Goal: Task Accomplishment & Management: Use online tool/utility

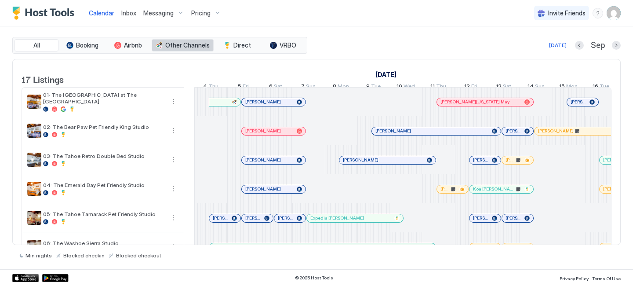
scroll to position [0, 488]
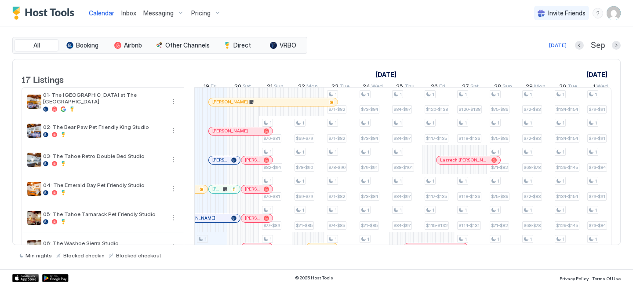
click at [125, 18] on div "Inbox" at bounding box center [129, 13] width 22 height 16
click at [130, 15] on span "Inbox" at bounding box center [128, 12] width 15 height 7
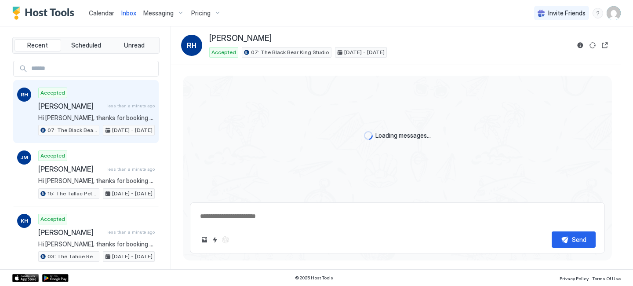
scroll to position [215, 0]
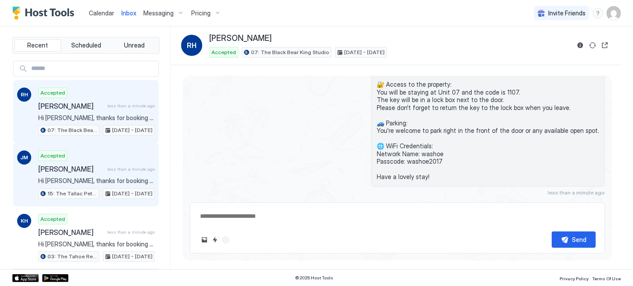
click at [128, 166] on span "less than a minute ago" at bounding box center [130, 169] width 47 height 6
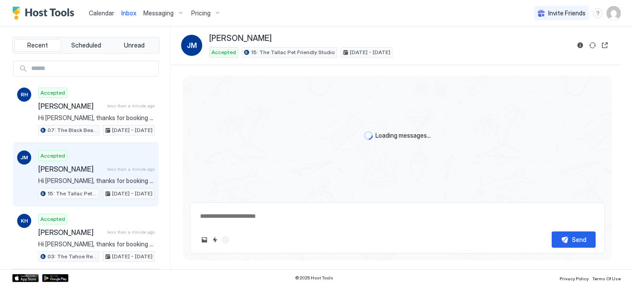
scroll to position [215, 0]
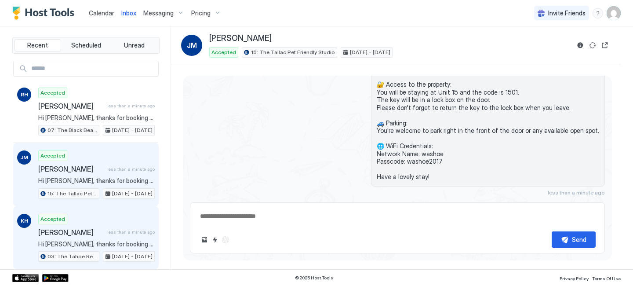
click at [115, 232] on span "less than a minute ago" at bounding box center [130, 232] width 47 height 6
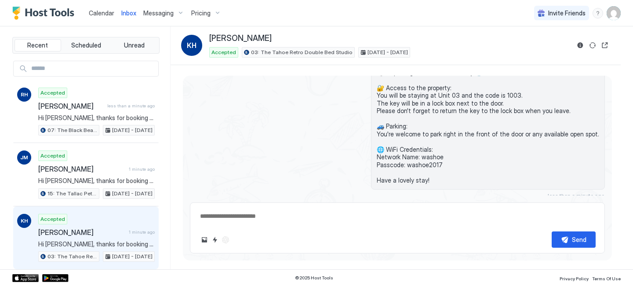
scroll to position [266, 0]
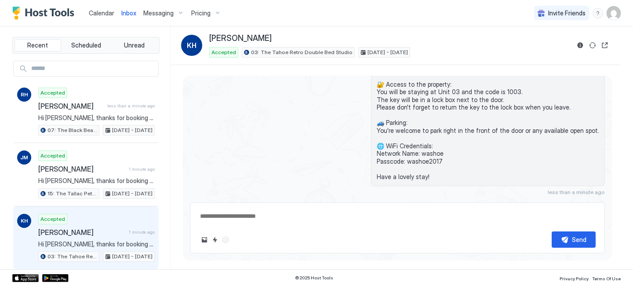
click at [108, 14] on span "Calendar" at bounding box center [101, 12] width 25 height 7
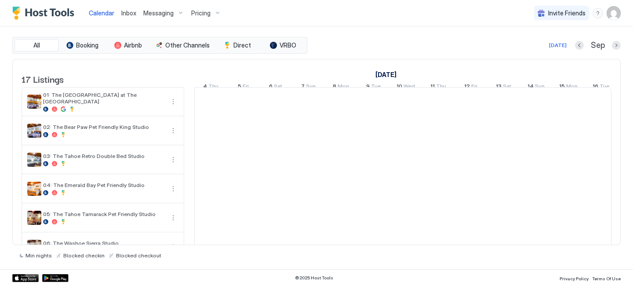
scroll to position [0, 488]
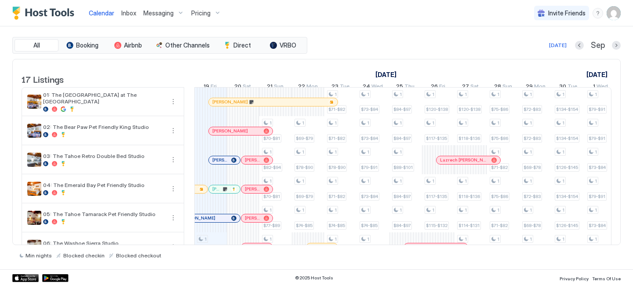
click at [131, 12] on span "Inbox" at bounding box center [128, 12] width 15 height 7
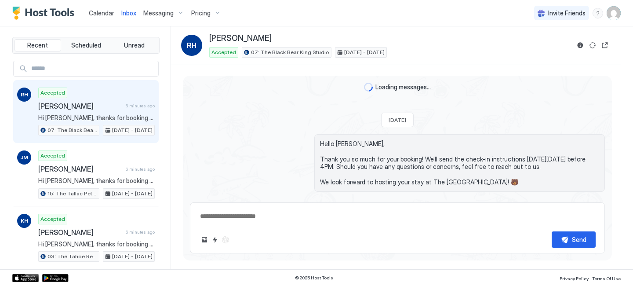
scroll to position [215, 0]
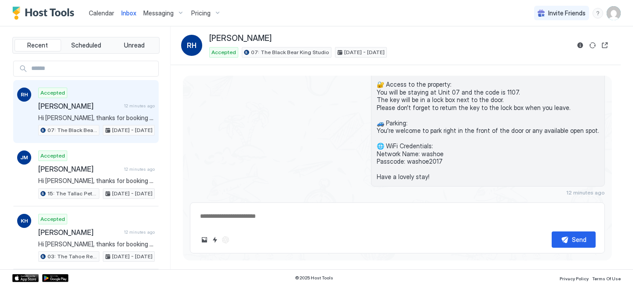
click at [102, 11] on span "Calendar" at bounding box center [101, 12] width 25 height 7
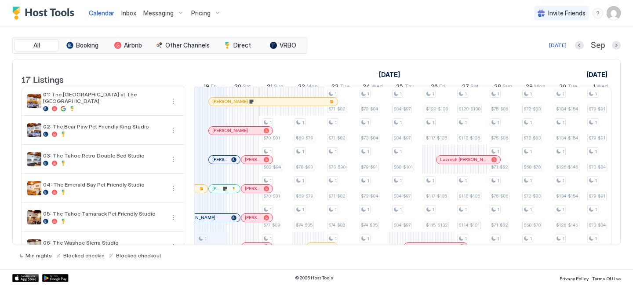
click at [125, 9] on span "Inbox" at bounding box center [128, 12] width 15 height 7
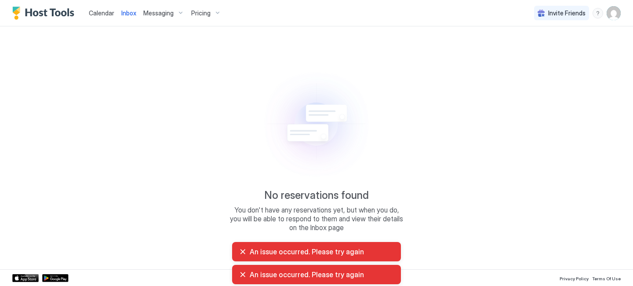
click at [125, 14] on span "Inbox" at bounding box center [128, 12] width 15 height 7
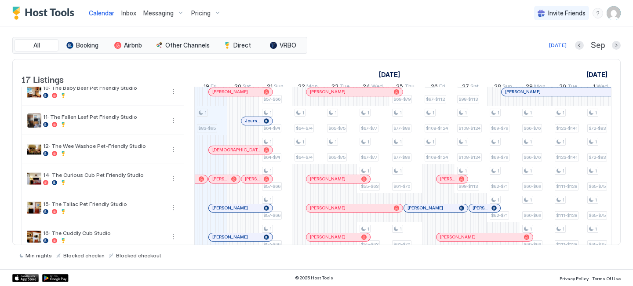
scroll to position [272, 0]
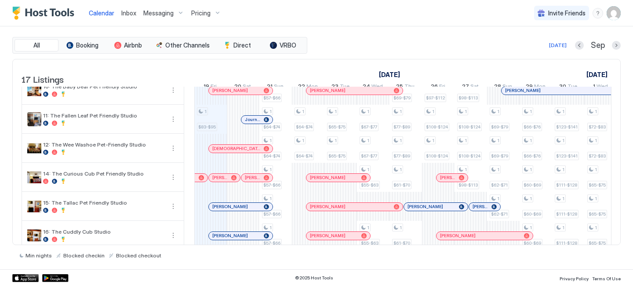
click at [130, 15] on span "Inbox" at bounding box center [128, 12] width 15 height 7
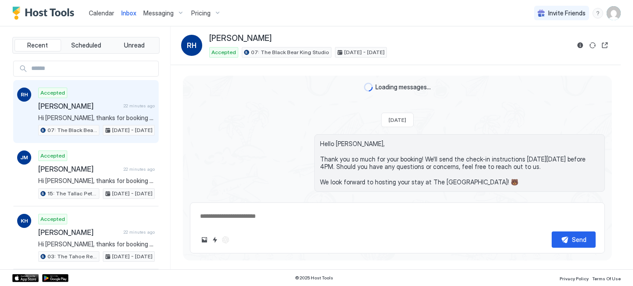
scroll to position [215, 0]
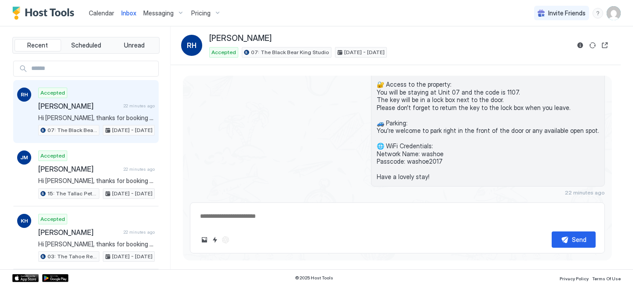
click at [162, 16] on span "Messaging" at bounding box center [158, 13] width 30 height 8
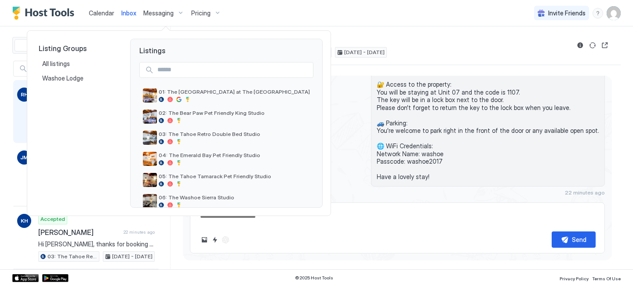
click at [98, 17] on div at bounding box center [316, 143] width 633 height 286
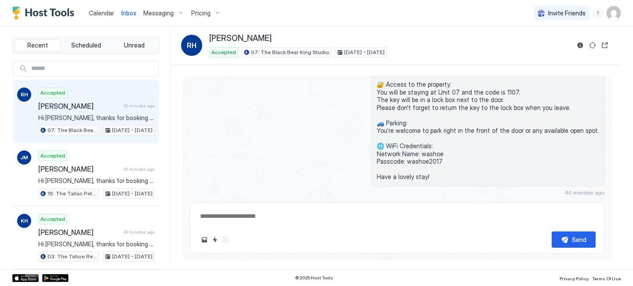
type textarea "*"
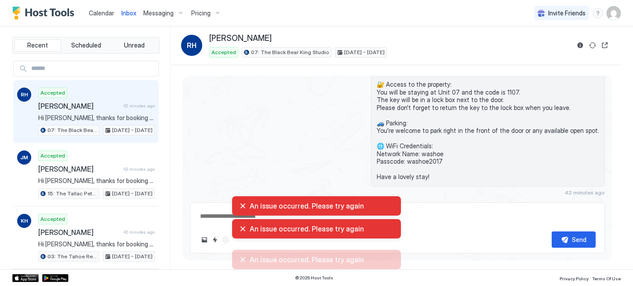
click at [110, 18] on div "Calendar" at bounding box center [101, 13] width 33 height 16
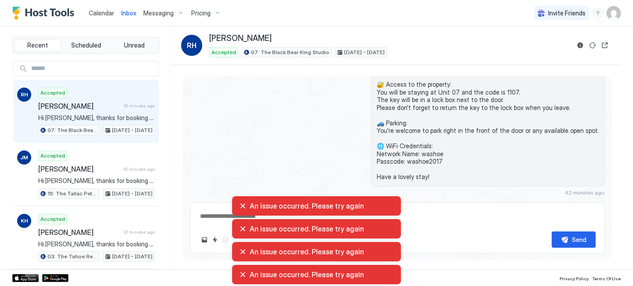
click at [109, 15] on span "Calendar" at bounding box center [101, 12] width 25 height 7
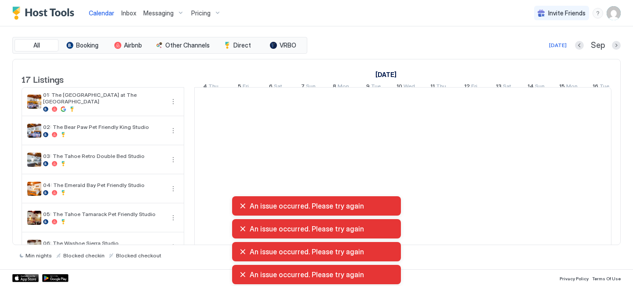
scroll to position [0, 488]
